Goal: Find specific page/section: Find specific page/section

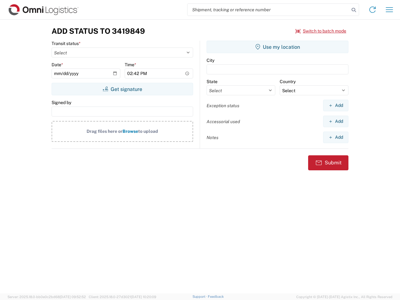
click at [268, 10] on input "search" at bounding box center [268, 10] width 162 height 12
click at [353, 10] on icon at bounding box center [353, 10] width 9 height 9
click at [372, 10] on icon at bounding box center [372, 10] width 10 height 10
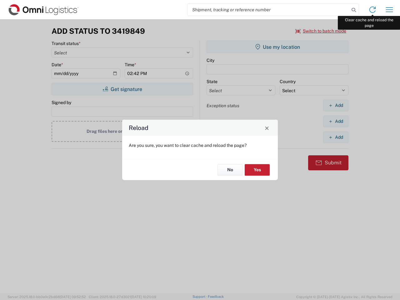
click at [389, 10] on div "Reload Are you sure, you want to clear cache and reload the page? No Yes" at bounding box center [200, 150] width 400 height 300
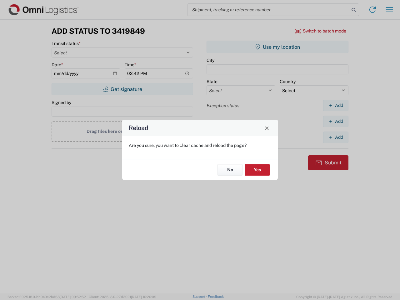
click at [321, 31] on div "Reload Are you sure, you want to clear cache and reload the page? No Yes" at bounding box center [200, 150] width 400 height 300
click at [122, 89] on div "Reload Are you sure, you want to clear cache and reload the page? No Yes" at bounding box center [200, 150] width 400 height 300
click at [277, 47] on div "Reload Are you sure, you want to clear cache and reload the page? No Yes" at bounding box center [200, 150] width 400 height 300
click at [335, 105] on div "Reload Are you sure, you want to clear cache and reload the page? No Yes" at bounding box center [200, 150] width 400 height 300
click at [335, 121] on div "Reload Are you sure, you want to clear cache and reload the page? No Yes" at bounding box center [200, 150] width 400 height 300
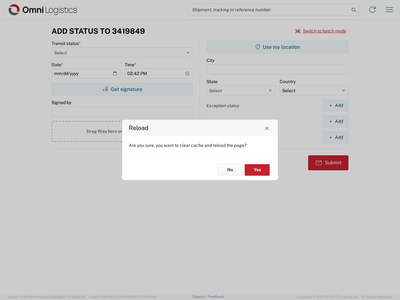
click at [335, 137] on div "Reload Are you sure, you want to clear cache and reload the page? No Yes" at bounding box center [200, 150] width 400 height 300
